Goal: Task Accomplishment & Management: Manage account settings

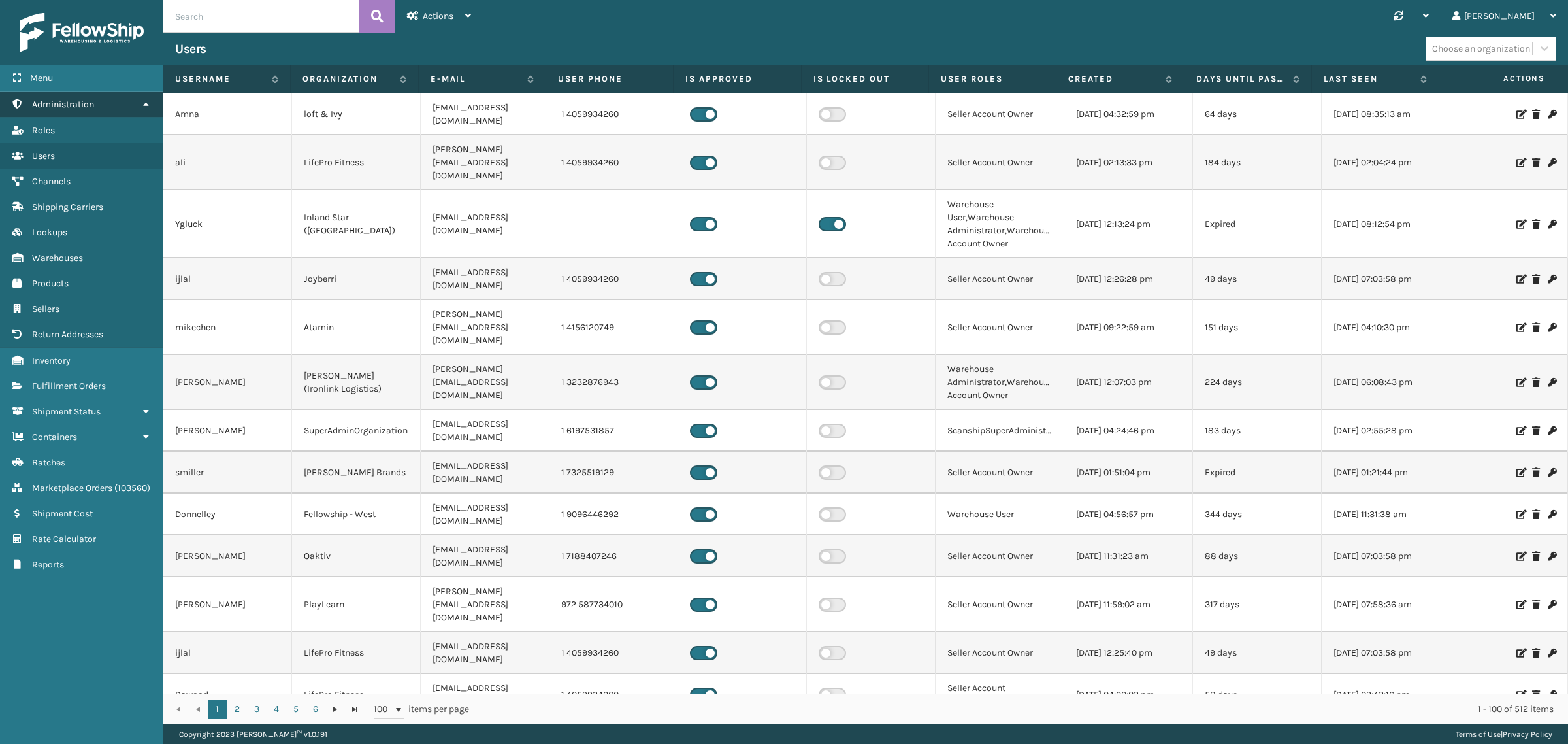
click at [149, 100] on icon at bounding box center [146, 104] width 11 height 9
click at [142, 100] on icon at bounding box center [146, 104] width 11 height 9
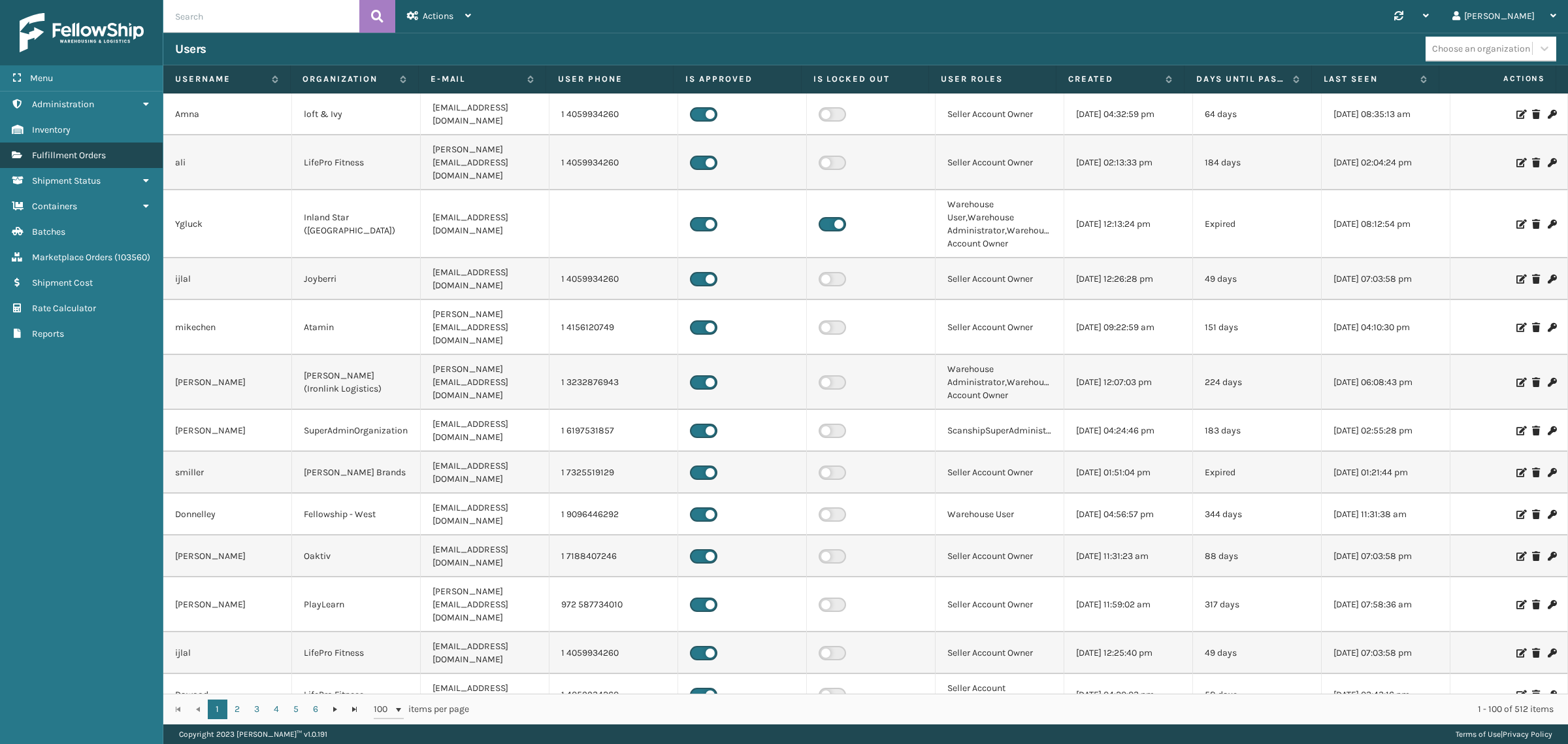
click at [92, 151] on span "Fulfillment Orders" at bounding box center [69, 155] width 74 height 11
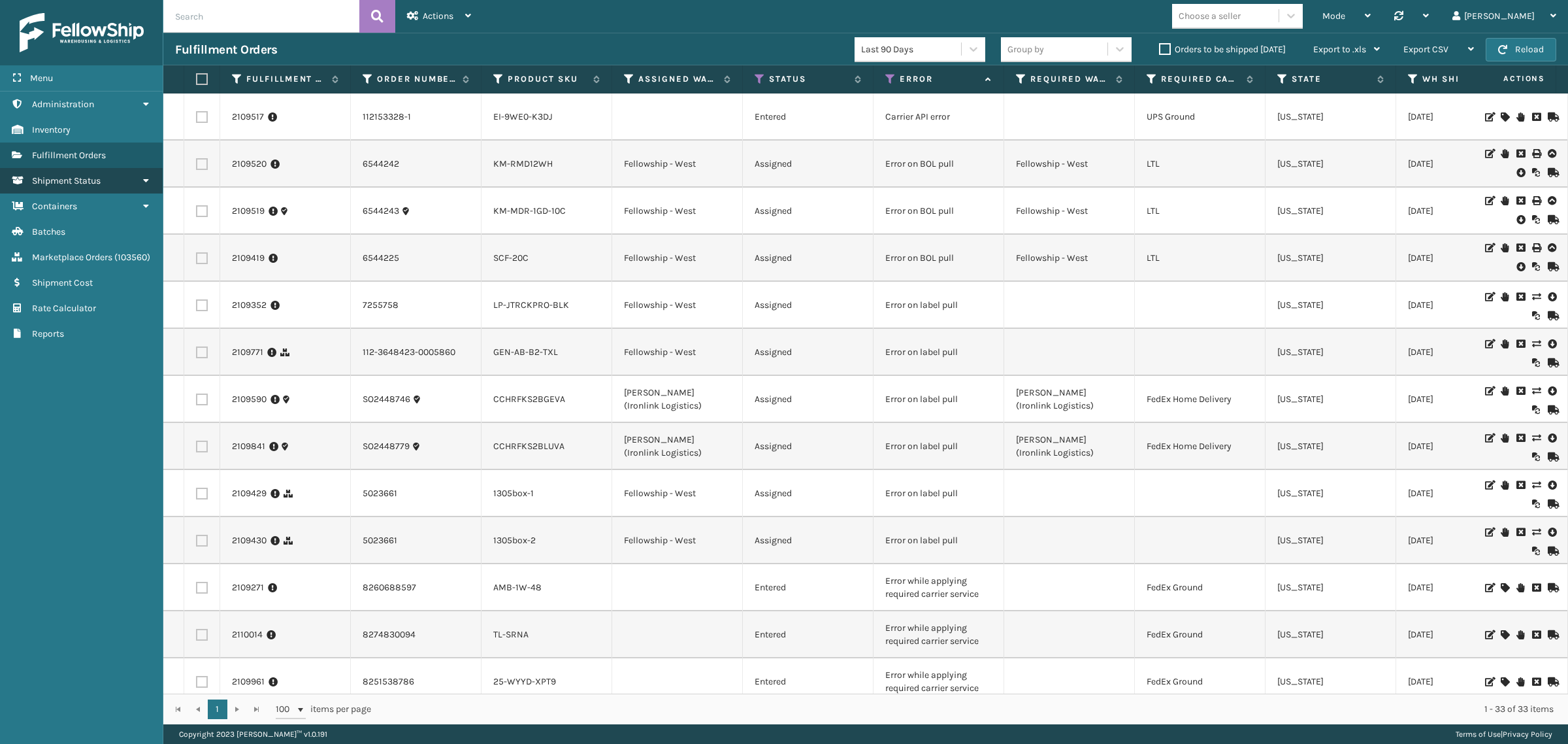
click at [129, 174] on link "Shipment Status" at bounding box center [82, 180] width 163 height 25
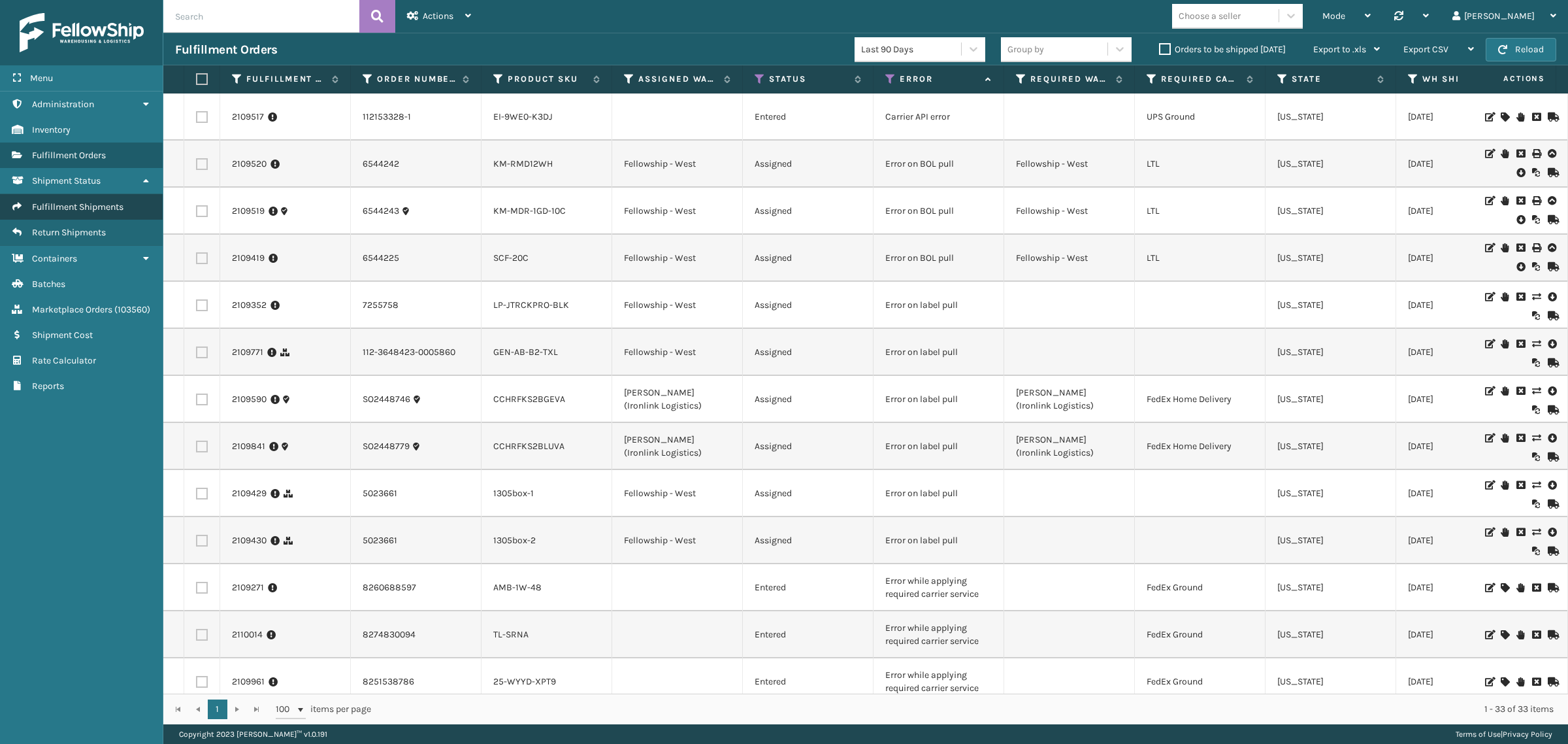
click at [89, 201] on span "Fulfillment Shipments" at bounding box center [77, 207] width 91 height 11
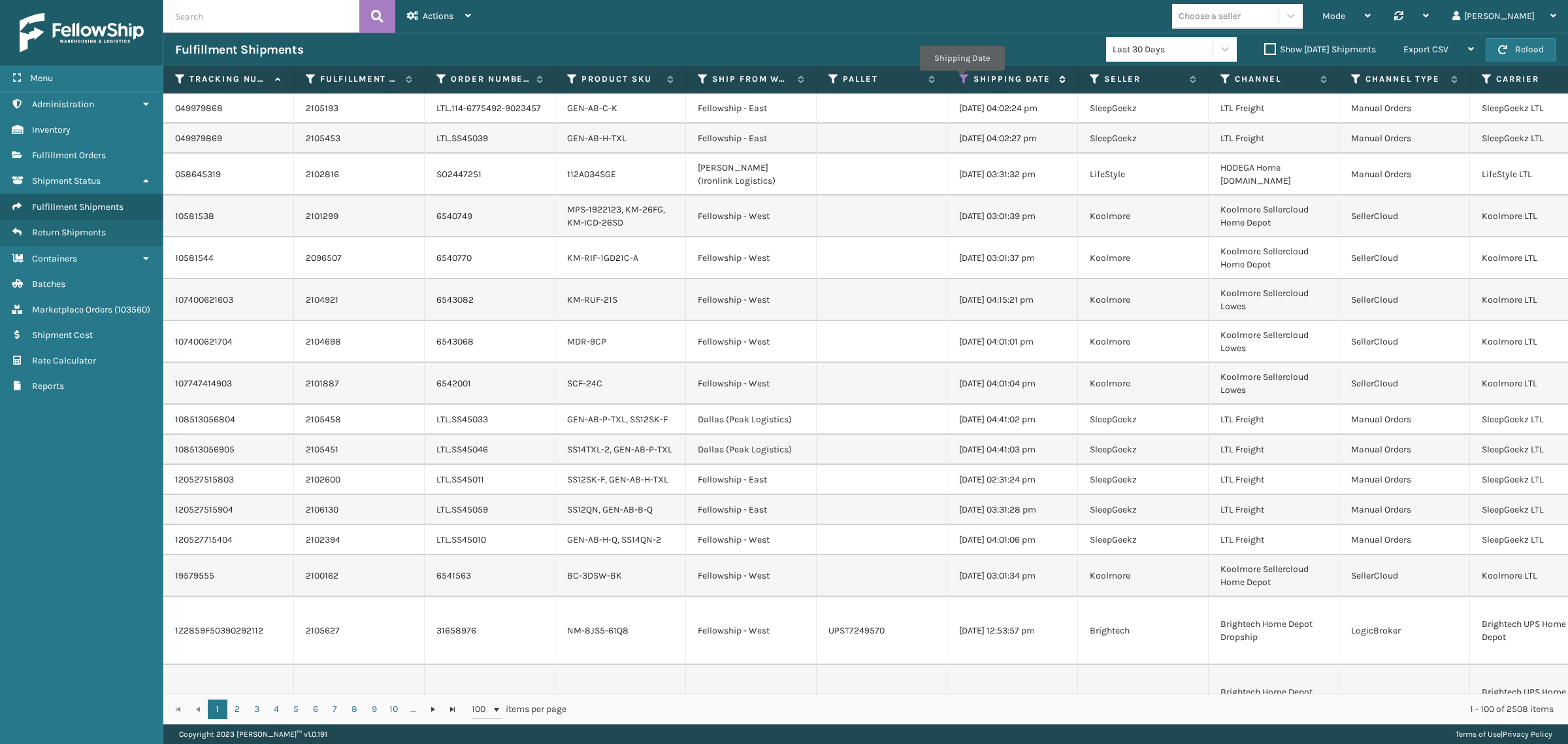
click at [962, 80] on icon at bounding box center [965, 79] width 11 height 12
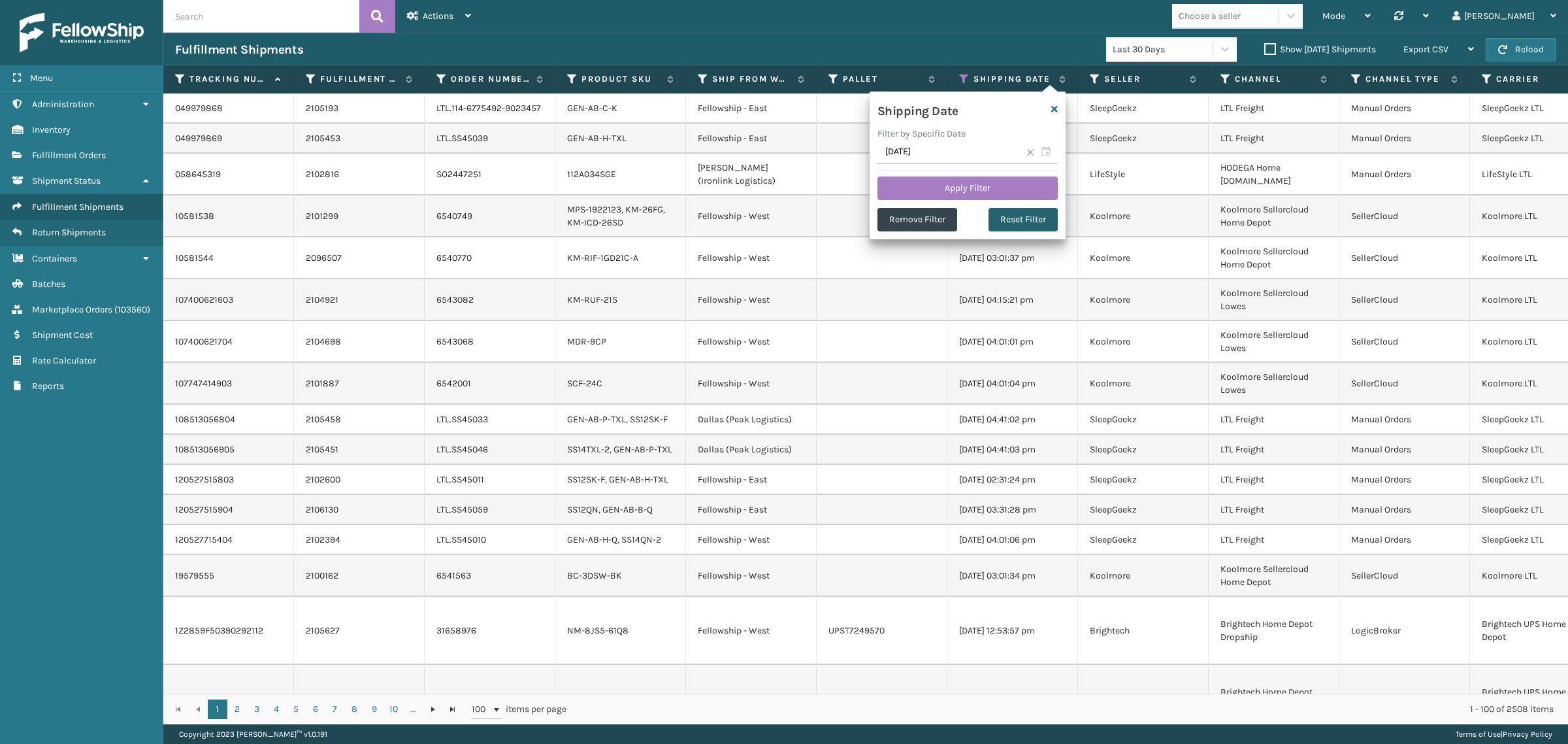
click at [1008, 221] on button "Reset Filter" at bounding box center [1023, 219] width 69 height 24
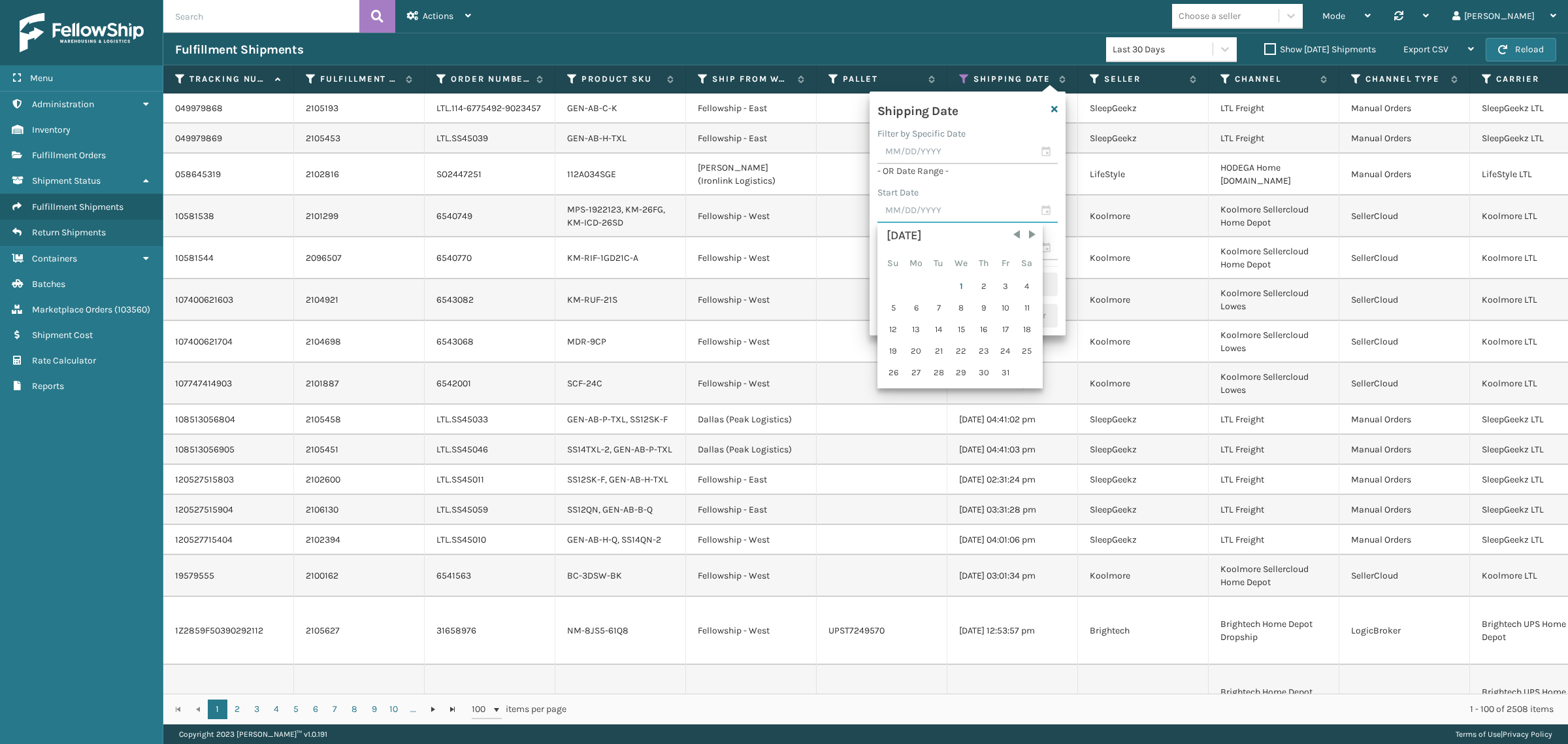
click at [965, 217] on input "text" at bounding box center [967, 211] width 180 height 24
click at [1013, 237] on span "Previous Month" at bounding box center [1016, 235] width 13 height 13
click at [962, 348] on div "24" at bounding box center [962, 352] width 22 height 20
type input "[DATE]"
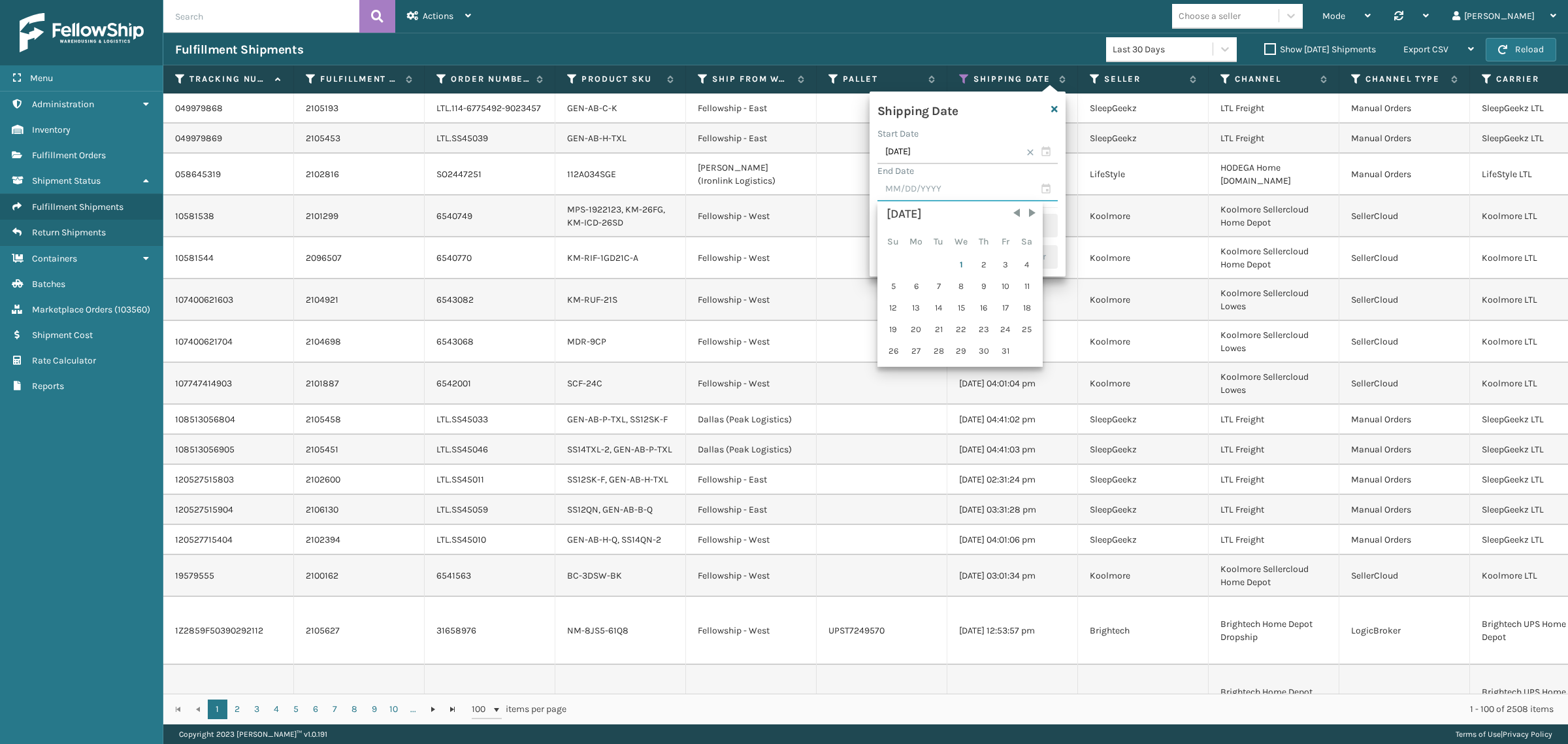
click at [959, 189] on input "text" at bounding box center [967, 189] width 180 height 24
click at [1015, 213] on span "Previous Month" at bounding box center [1016, 213] width 13 height 13
click at [937, 351] on div "30" at bounding box center [939, 352] width 20 height 20
type input "[DATE]"
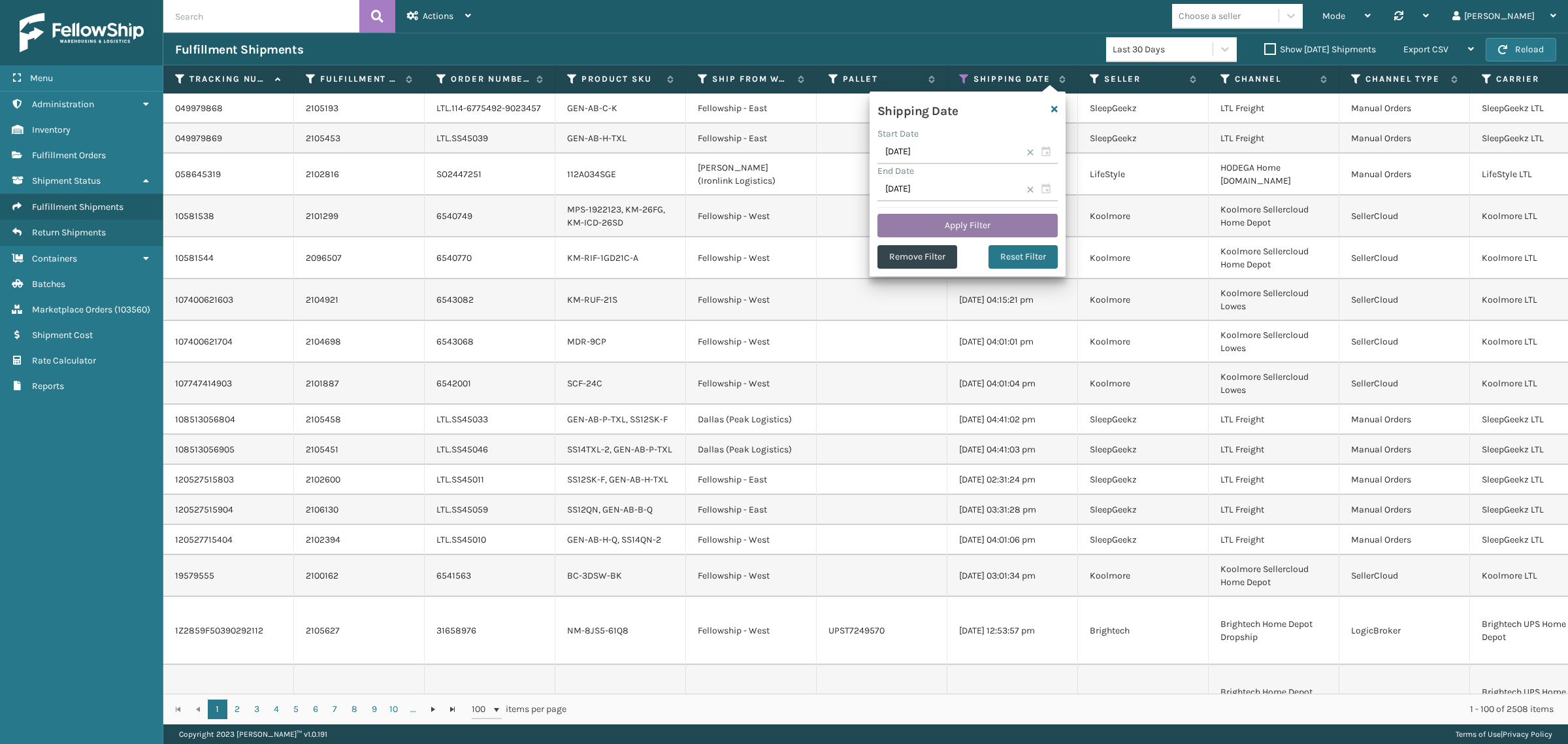
click at [962, 219] on button "Apply Filter" at bounding box center [967, 226] width 180 height 24
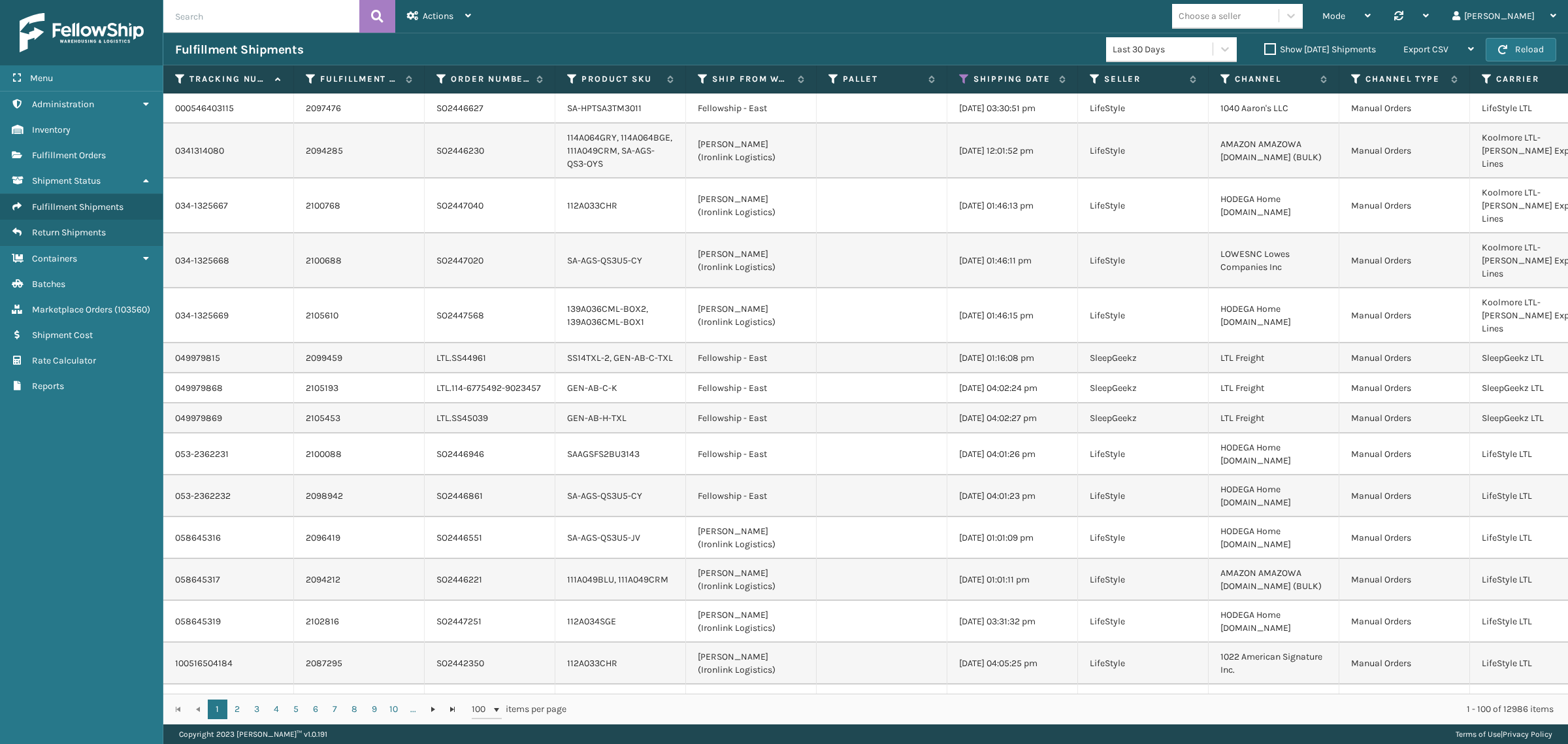
click at [1265, 48] on label "Show [DATE] Shipments" at bounding box center [1320, 49] width 111 height 11
click at [1265, 48] on input "Show [DATE] Shipments" at bounding box center [1265, 45] width 1 height 8
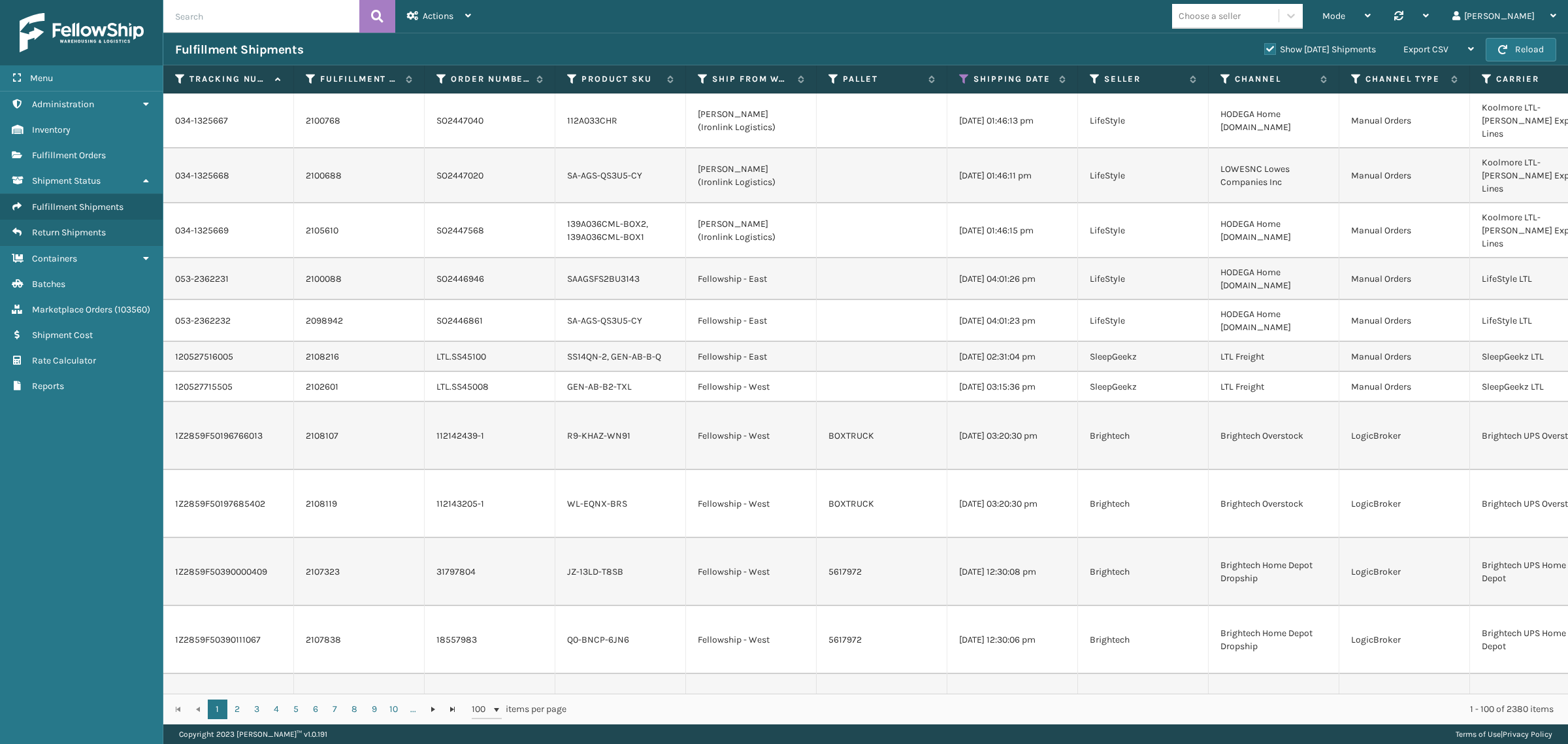
click at [1265, 48] on label "Show [DATE] Shipments" at bounding box center [1320, 49] width 111 height 11
click at [1265, 48] on input "Show [DATE] Shipments" at bounding box center [1265, 45] width 1 height 8
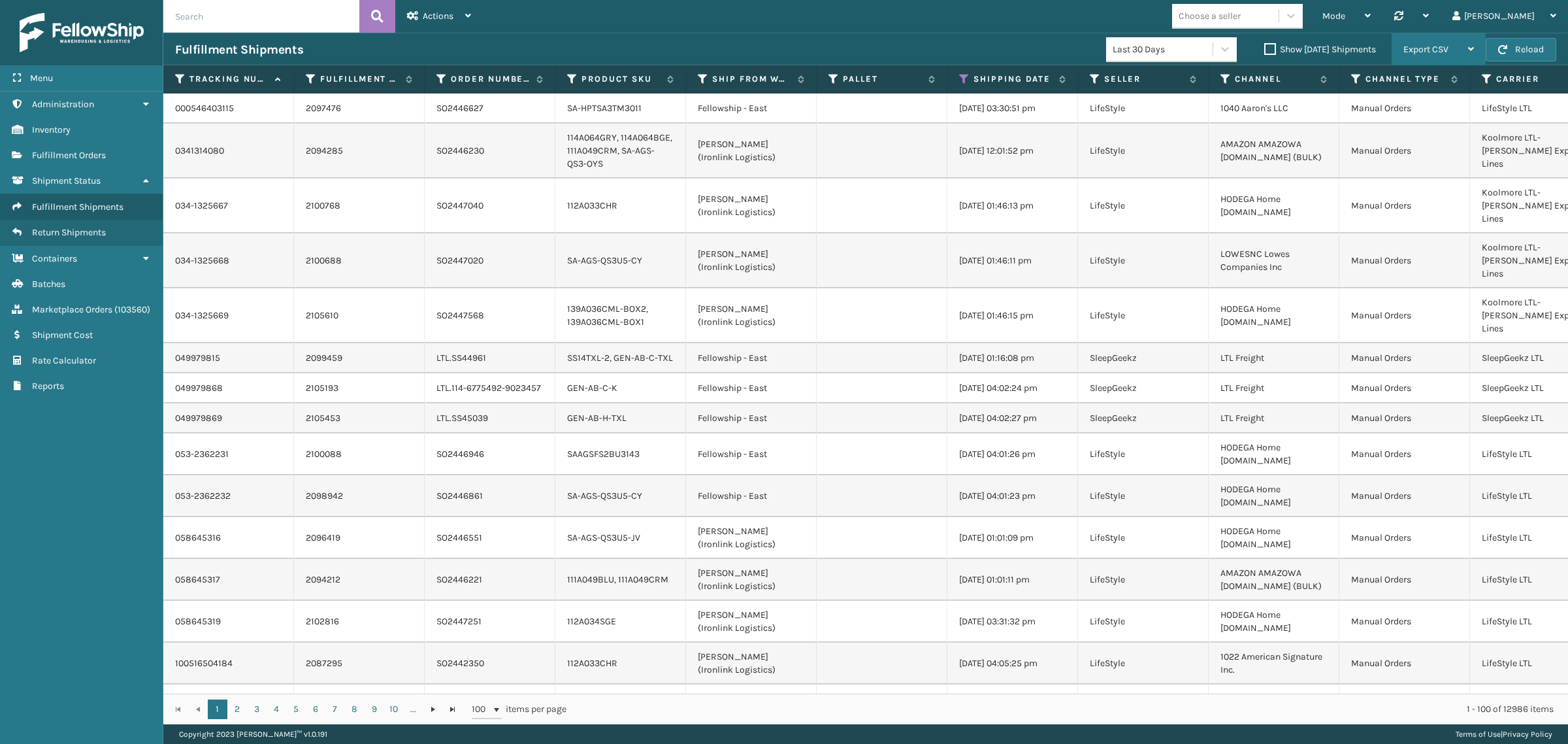
click at [1434, 48] on span "Export CSV" at bounding box center [1427, 49] width 45 height 11
click at [1425, 118] on li "Export All Pages" at bounding box center [1397, 120] width 175 height 35
click at [963, 80] on icon at bounding box center [965, 79] width 11 height 12
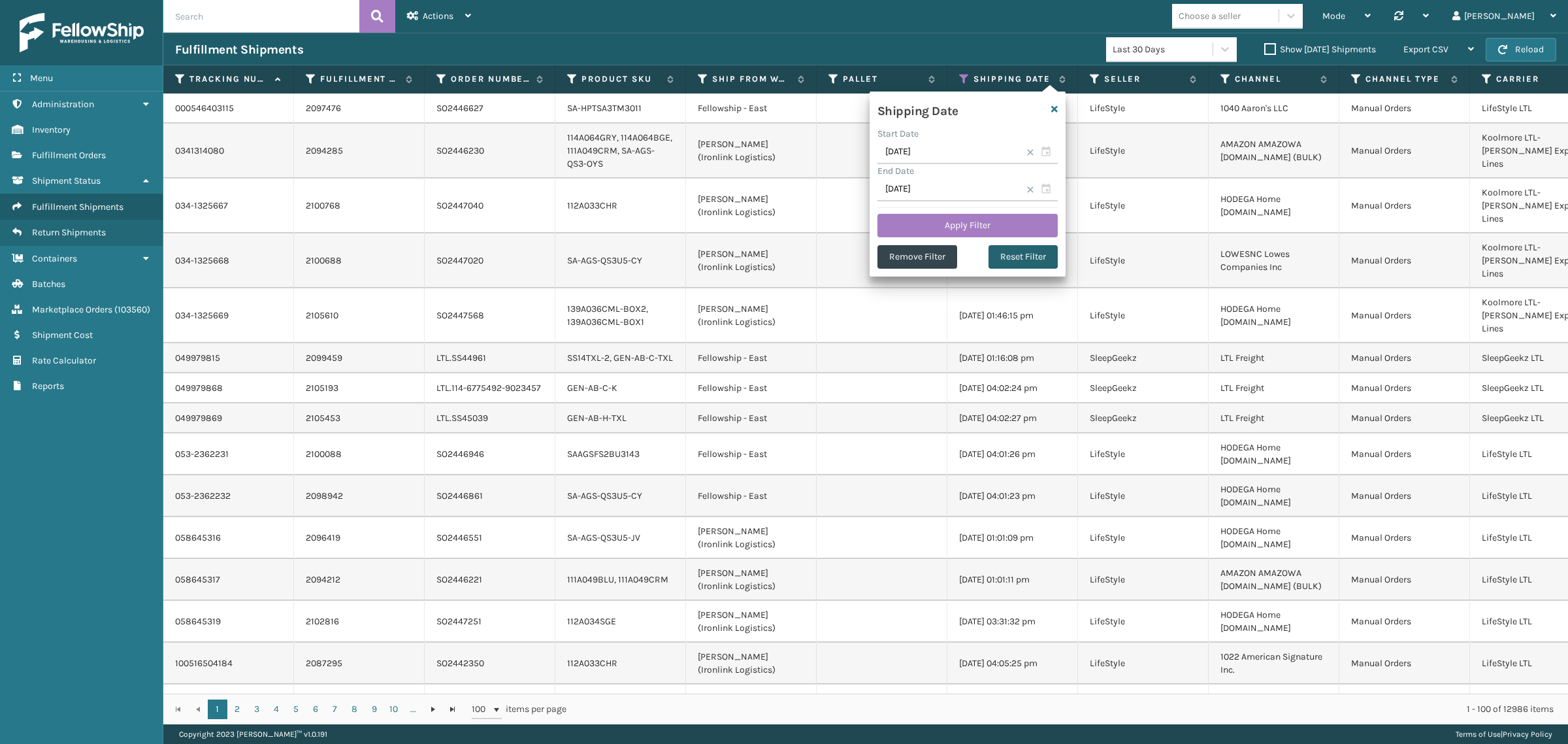
click at [1018, 254] on button "Reset Filter" at bounding box center [1023, 257] width 69 height 24
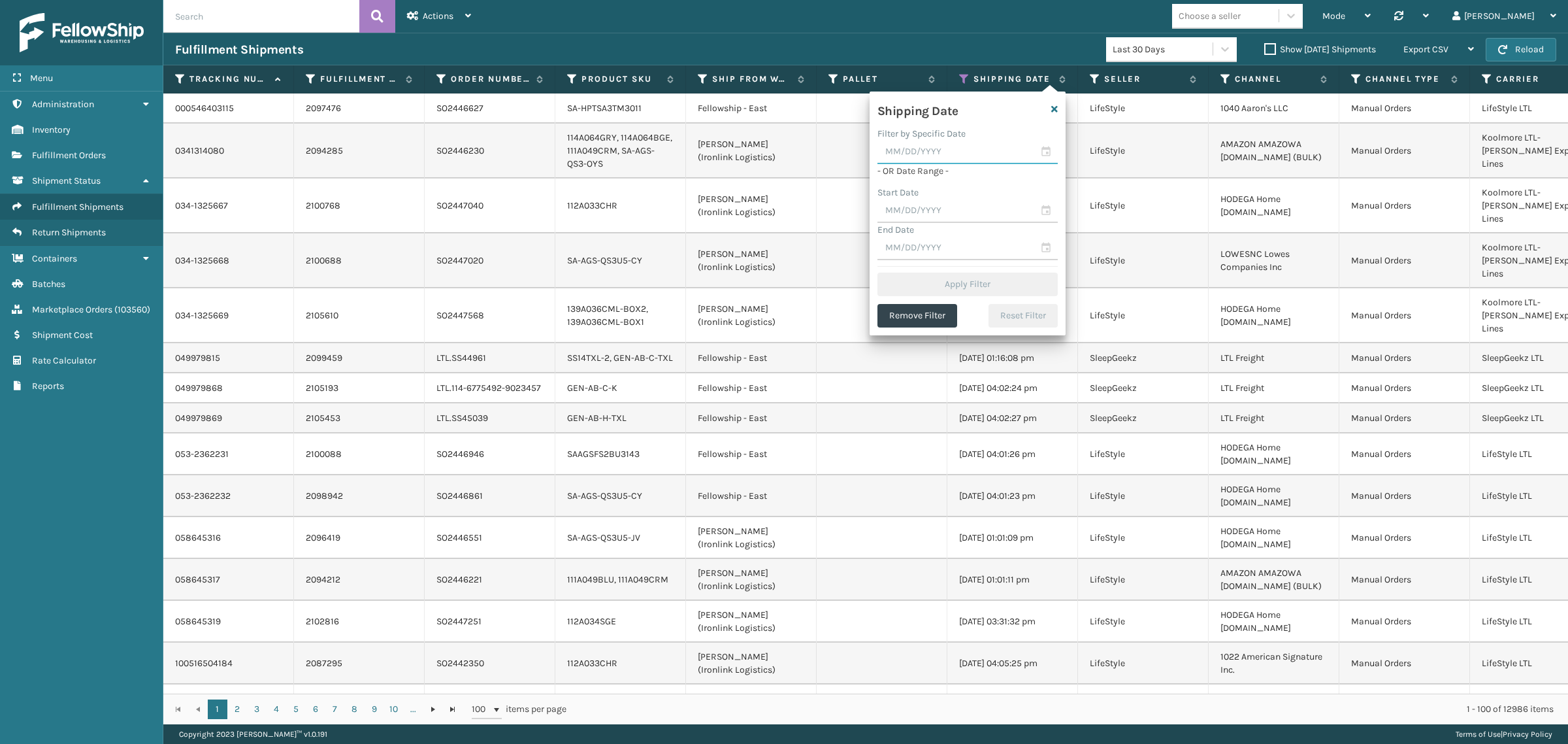
click at [960, 149] on input "text" at bounding box center [967, 152] width 180 height 24
click at [1011, 177] on span "Previous Month" at bounding box center [1016, 176] width 13 height 13
click at [937, 309] on div "30" at bounding box center [939, 314] width 20 height 20
type input "[DATE]"
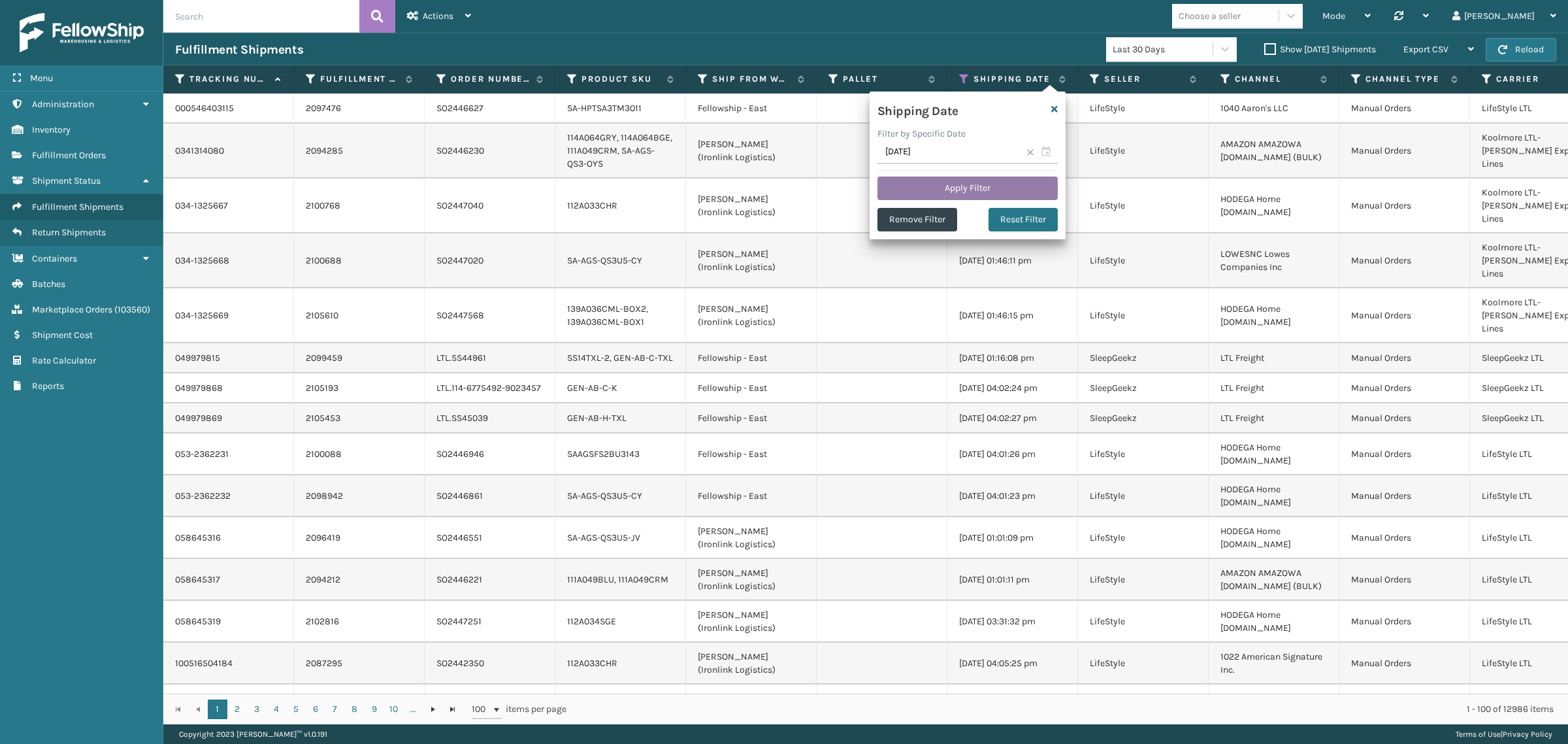
click at [972, 182] on button "Apply Filter" at bounding box center [967, 188] width 180 height 24
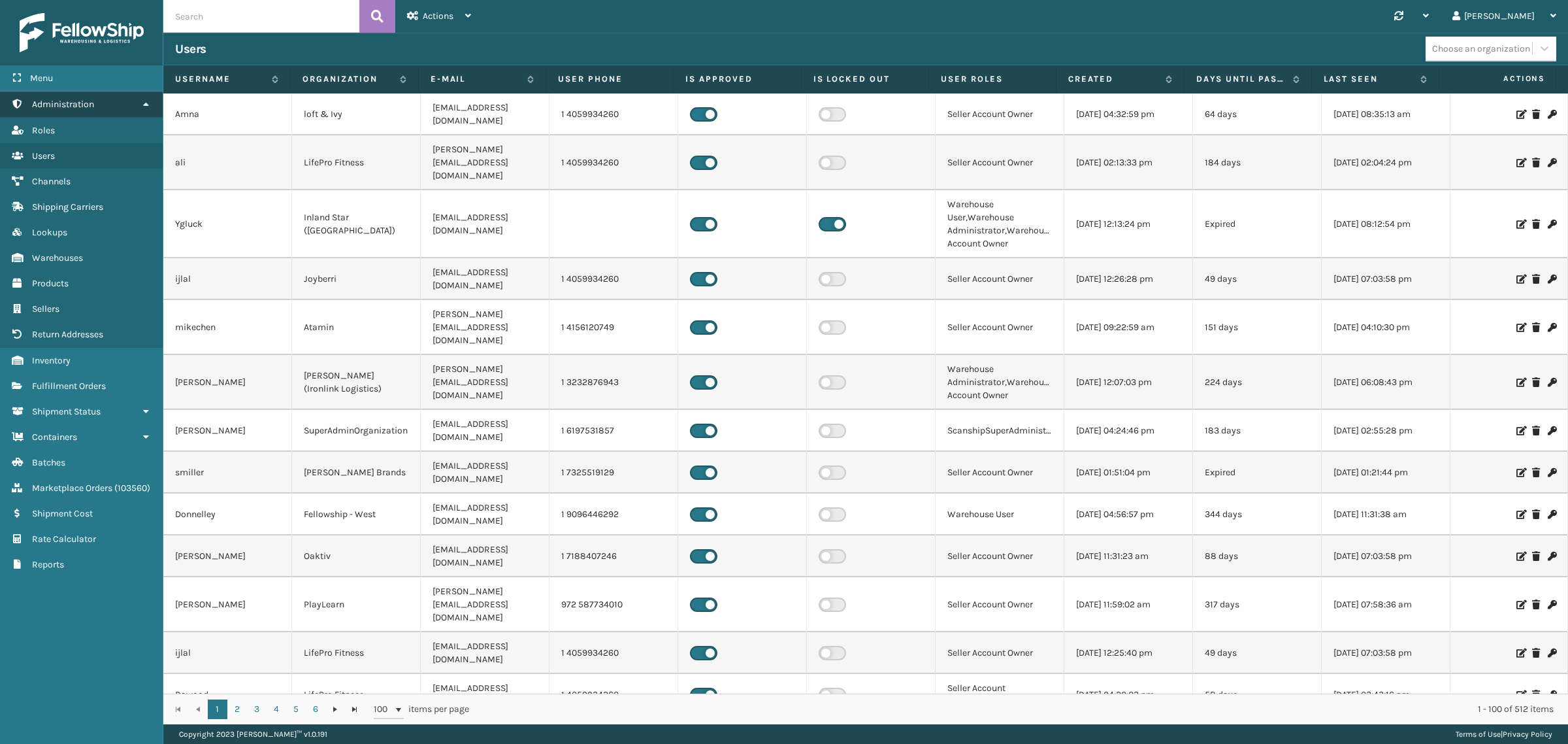
click at [139, 100] on link "Administration" at bounding box center [82, 104] width 163 height 25
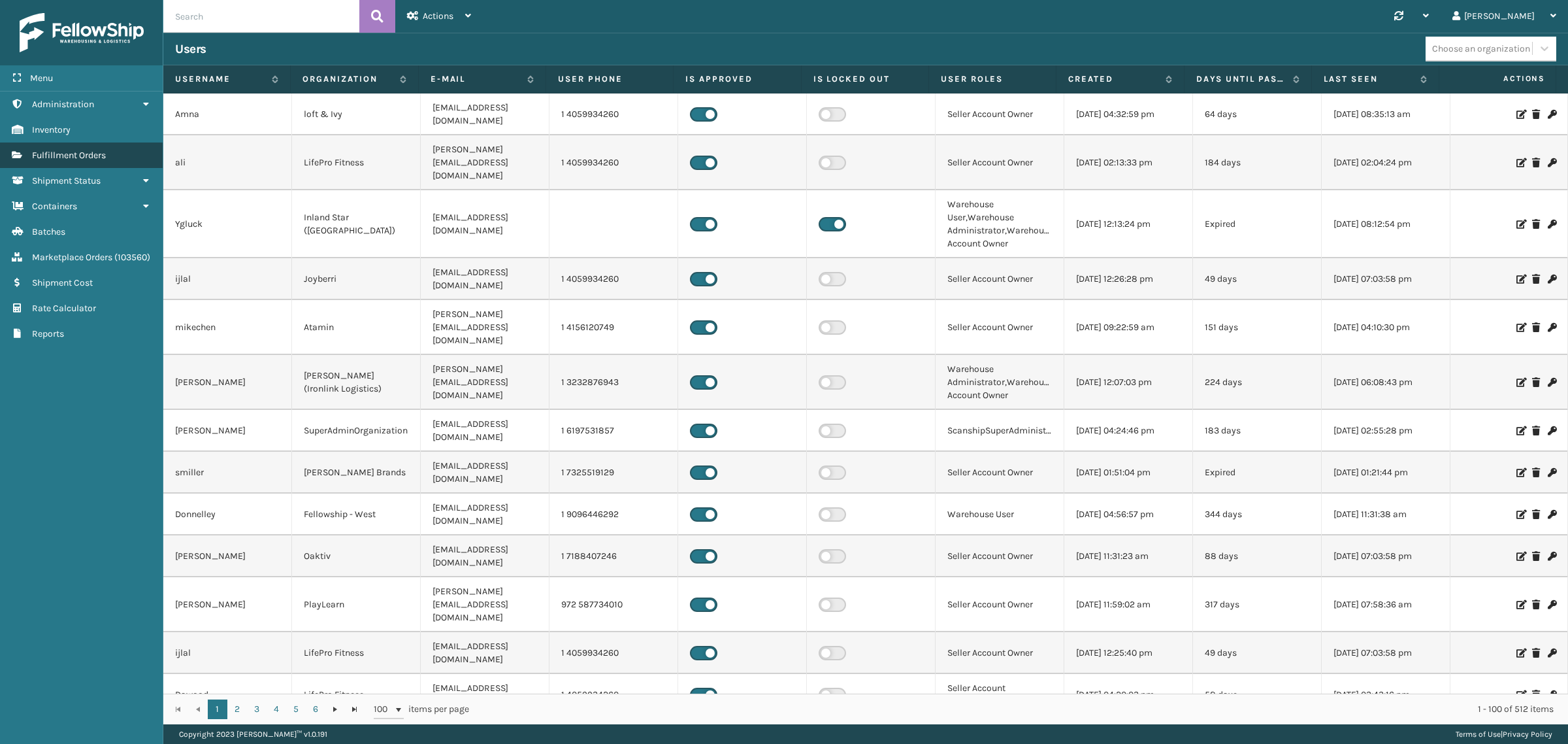
click at [82, 151] on span "Fulfillment Orders" at bounding box center [69, 155] width 74 height 11
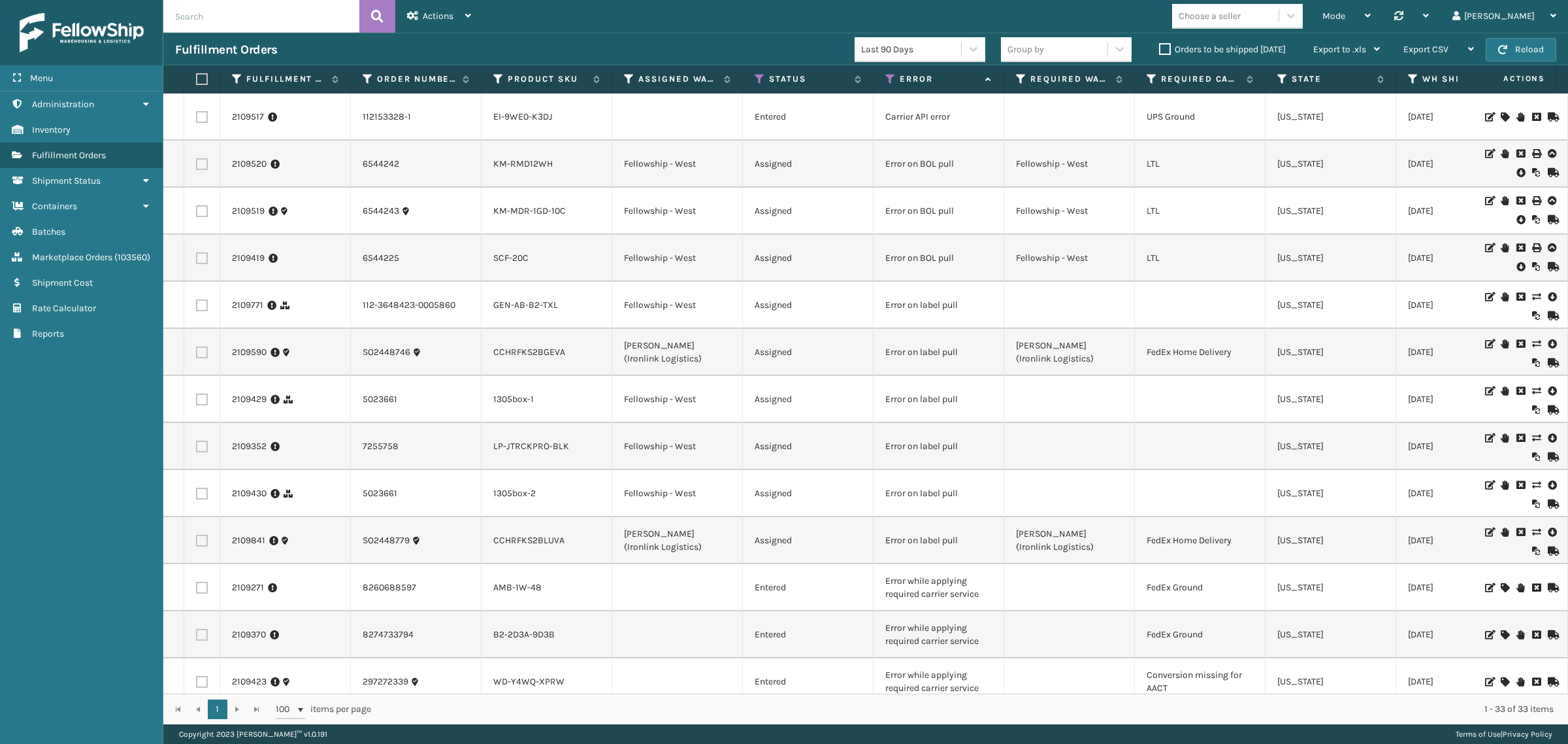
click at [1162, 46] on label "Orders to be shipped today" at bounding box center [1223, 49] width 127 height 11
click at [1159, 46] on input "Orders to be shipped today" at bounding box center [1159, 45] width 1 height 8
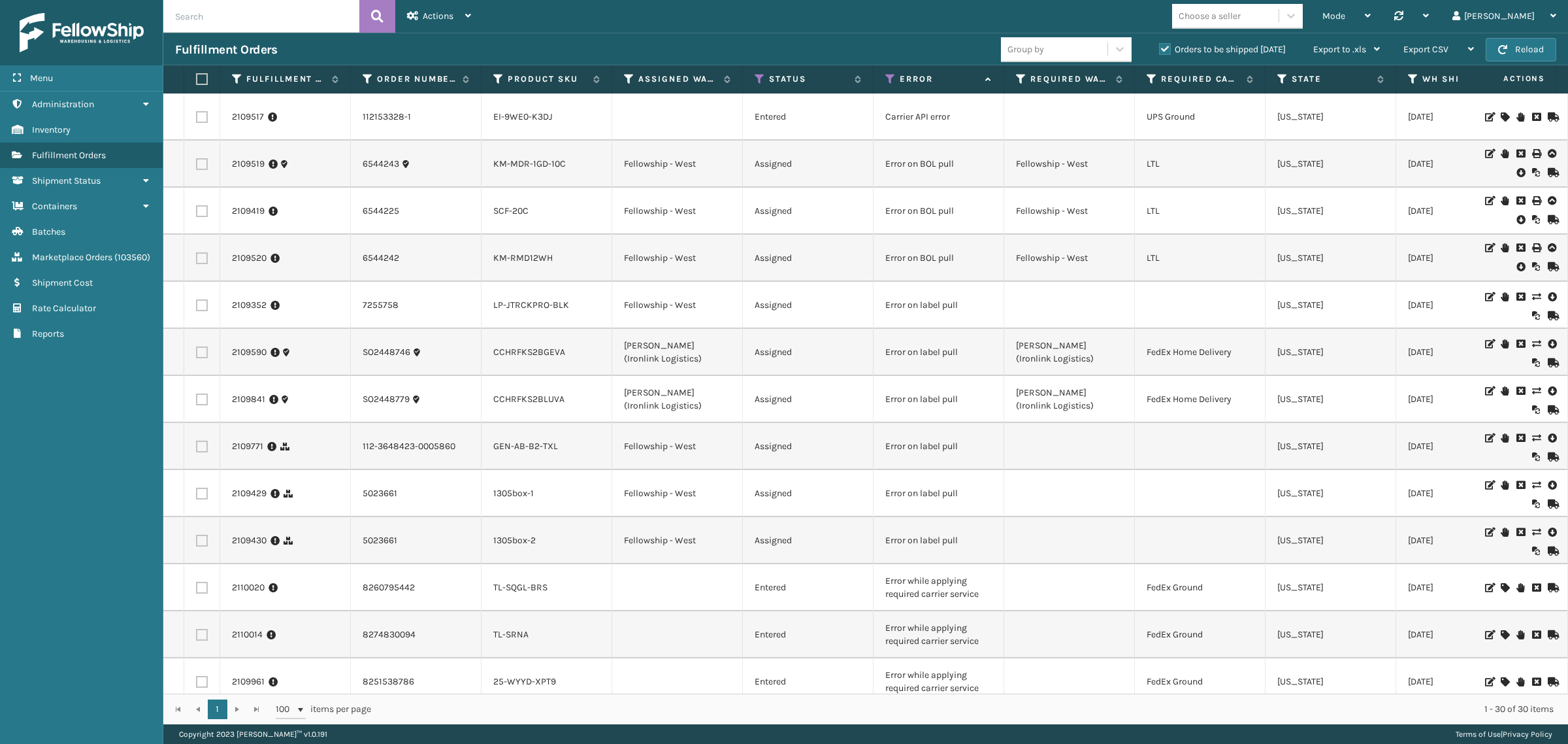
click at [1159, 44] on label "Orders to be shipped today" at bounding box center [1223, 49] width 127 height 11
click at [1159, 44] on input "Orders to be shipped [DATE]" at bounding box center [1159, 45] width 1 height 8
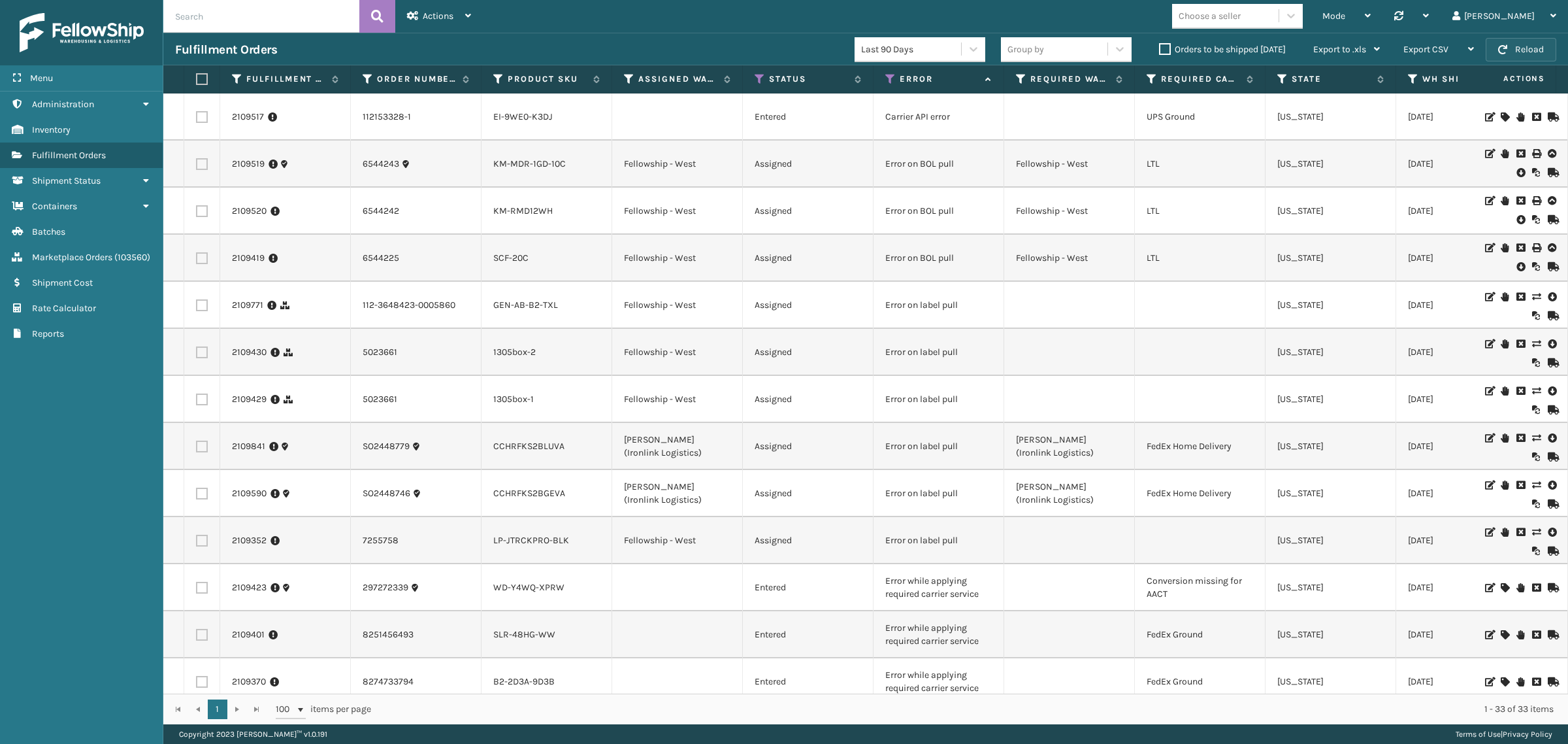
click at [1536, 43] on button "Reload" at bounding box center [1521, 50] width 71 height 24
